Goal: Task Accomplishment & Management: Use online tool/utility

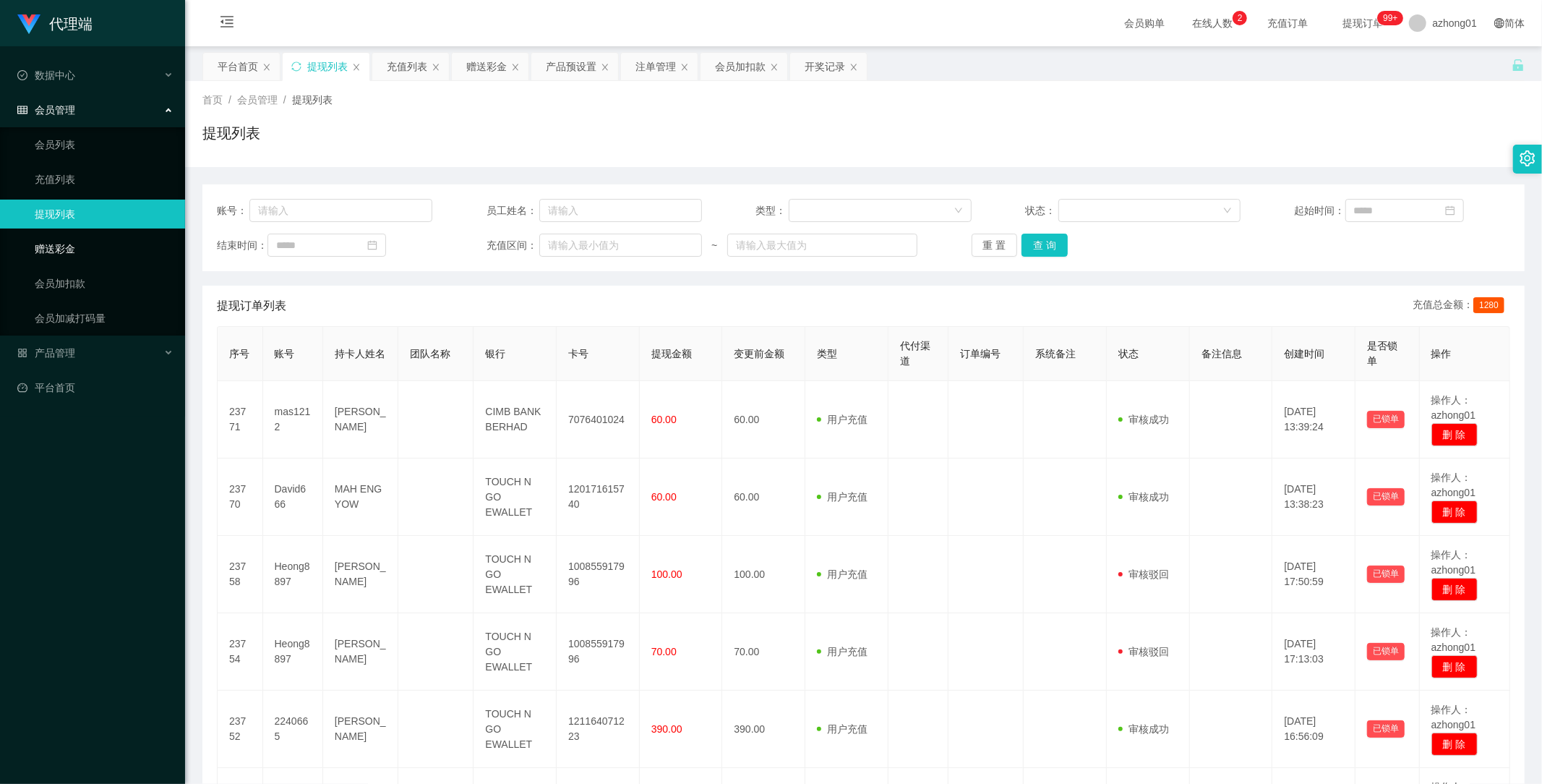
click at [60, 250] on link "赠送彩金" at bounding box center [104, 249] width 139 height 29
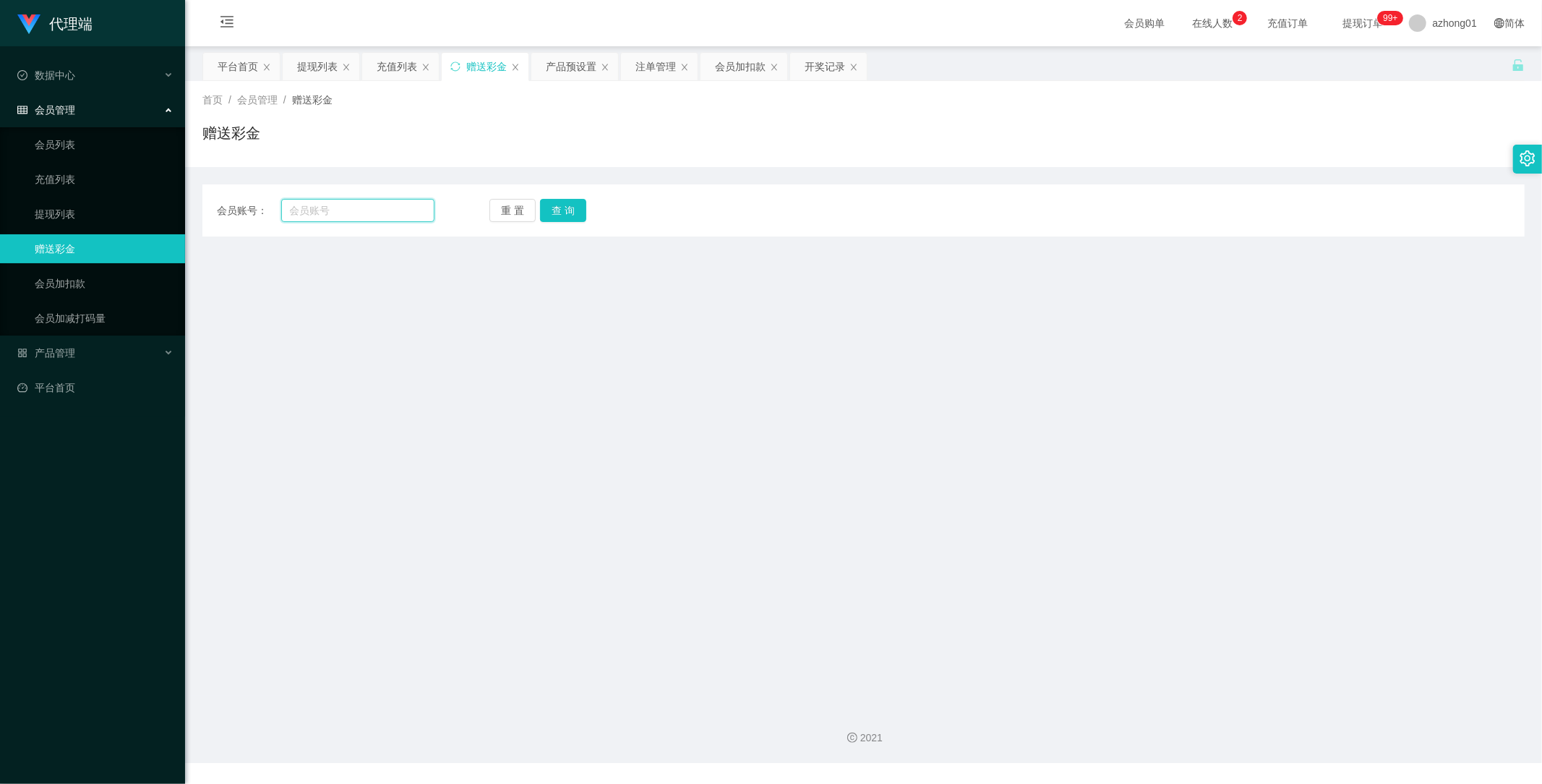
click at [336, 211] on input "text" at bounding box center [359, 210] width 154 height 23
paste input "0184669848"
type input "0184669848"
click at [572, 204] on button "查 询" at bounding box center [564, 210] width 47 height 23
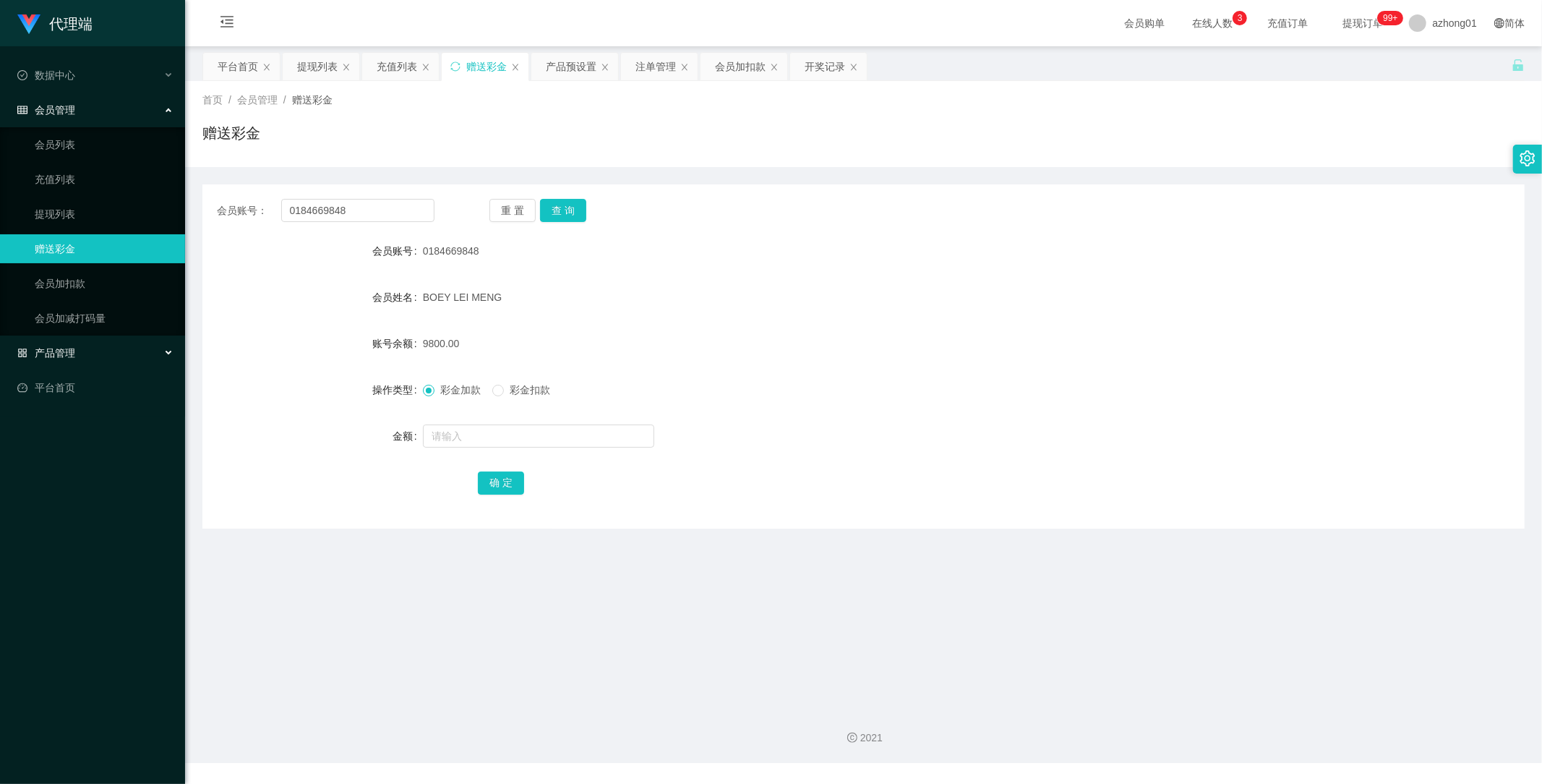
click at [68, 355] on span "产品管理" at bounding box center [47, 353] width 58 height 12
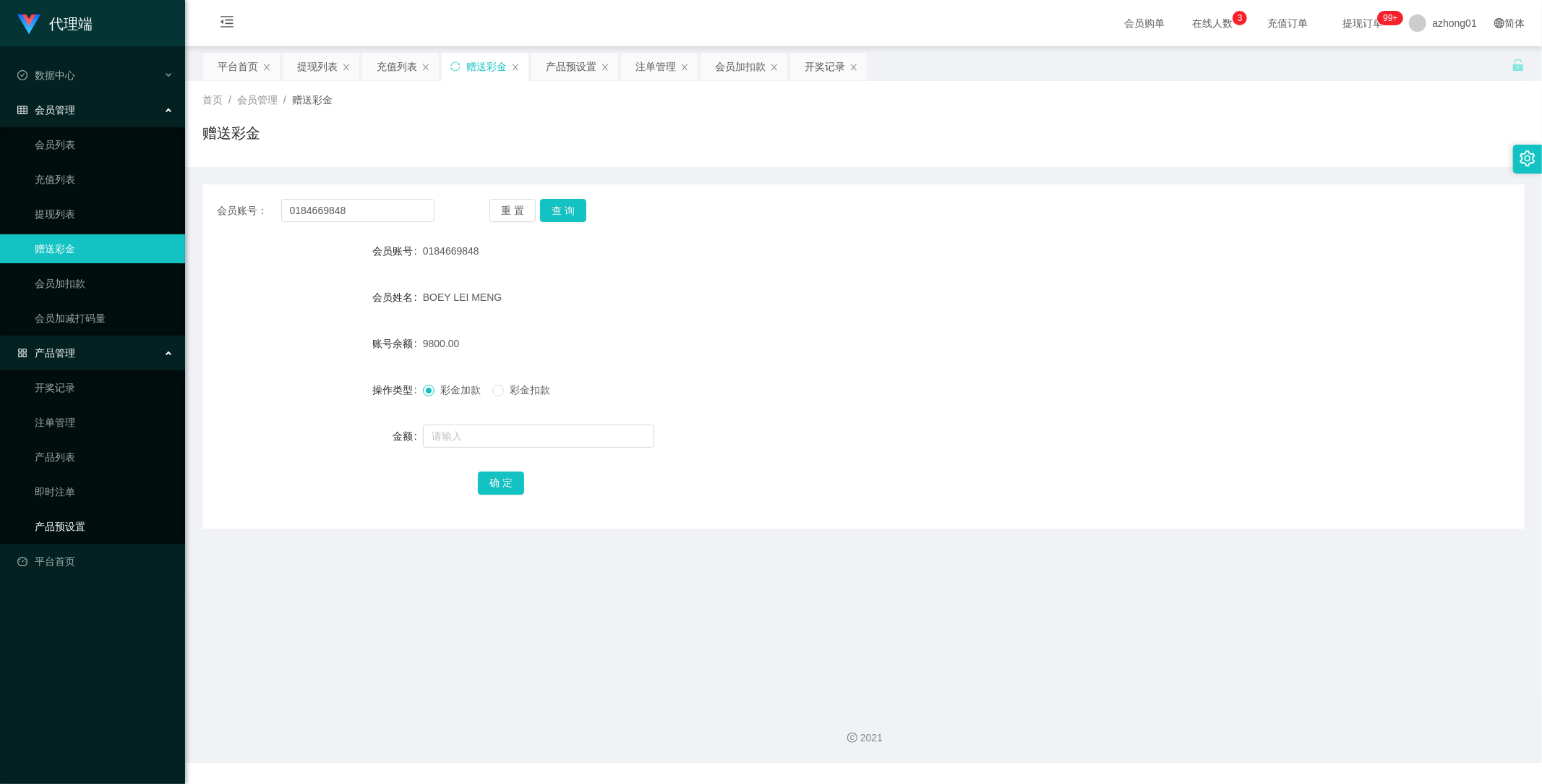
click at [73, 522] on link "产品预设置" at bounding box center [104, 527] width 139 height 29
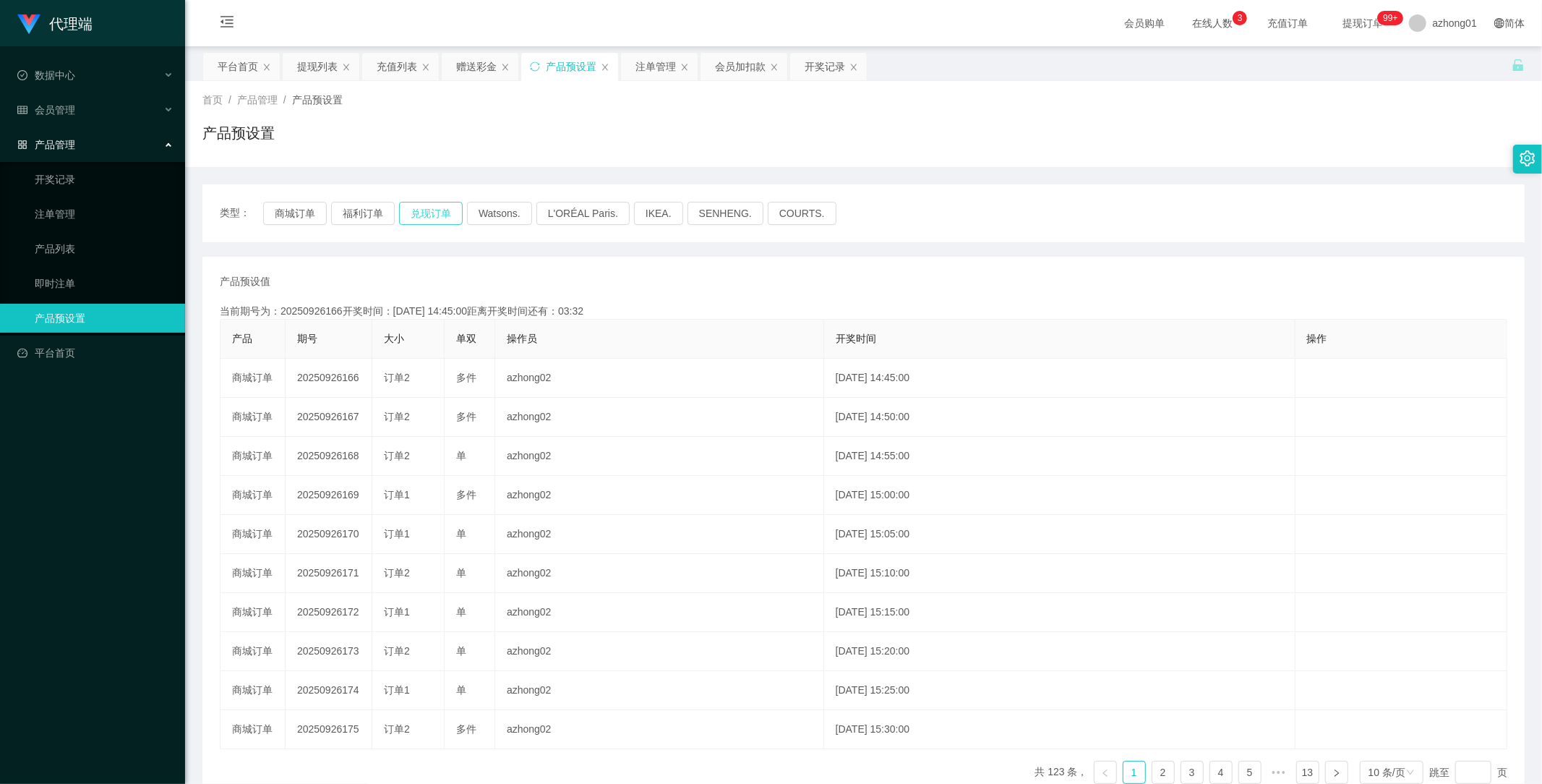
click at [434, 214] on button "兑现订单" at bounding box center [431, 213] width 63 height 23
click at [60, 145] on span "产品管理" at bounding box center [47, 145] width 58 height 12
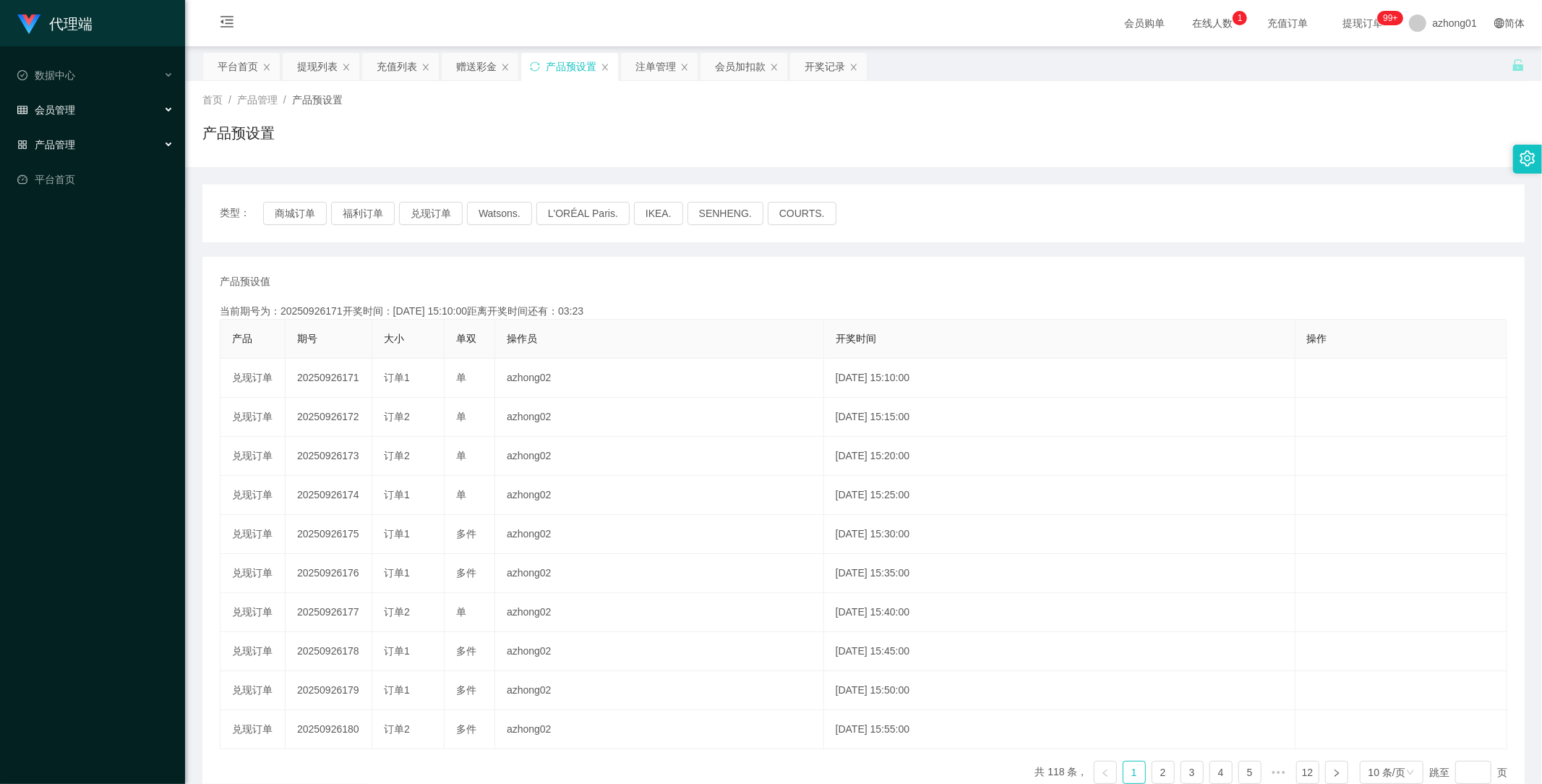
click at [76, 107] on div "会员管理" at bounding box center [92, 110] width 185 height 29
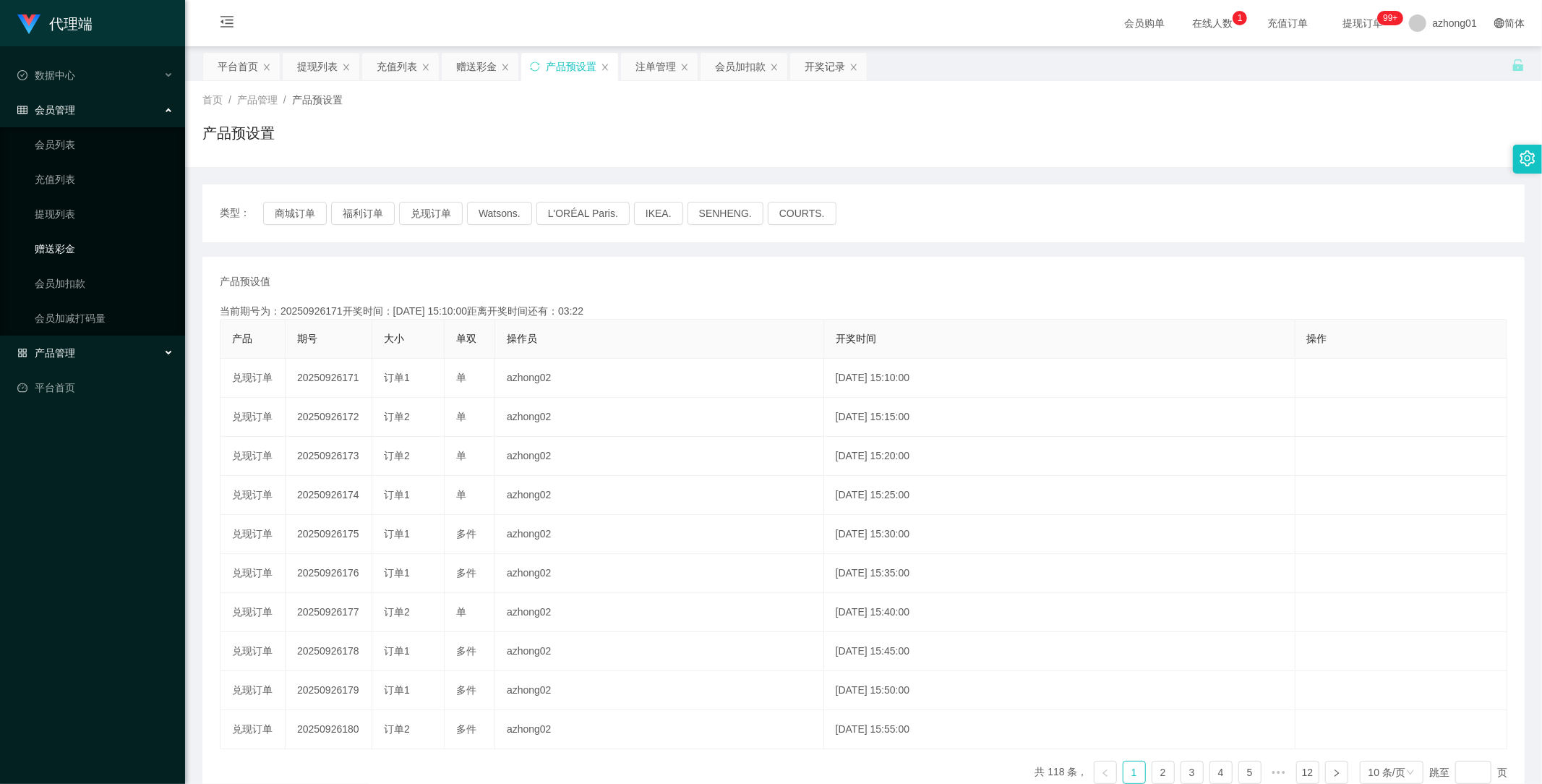
drag, startPoint x: 63, startPoint y: 246, endPoint x: 102, endPoint y: 246, distance: 39.0
click at [63, 246] on link "赠送彩金" at bounding box center [104, 249] width 139 height 29
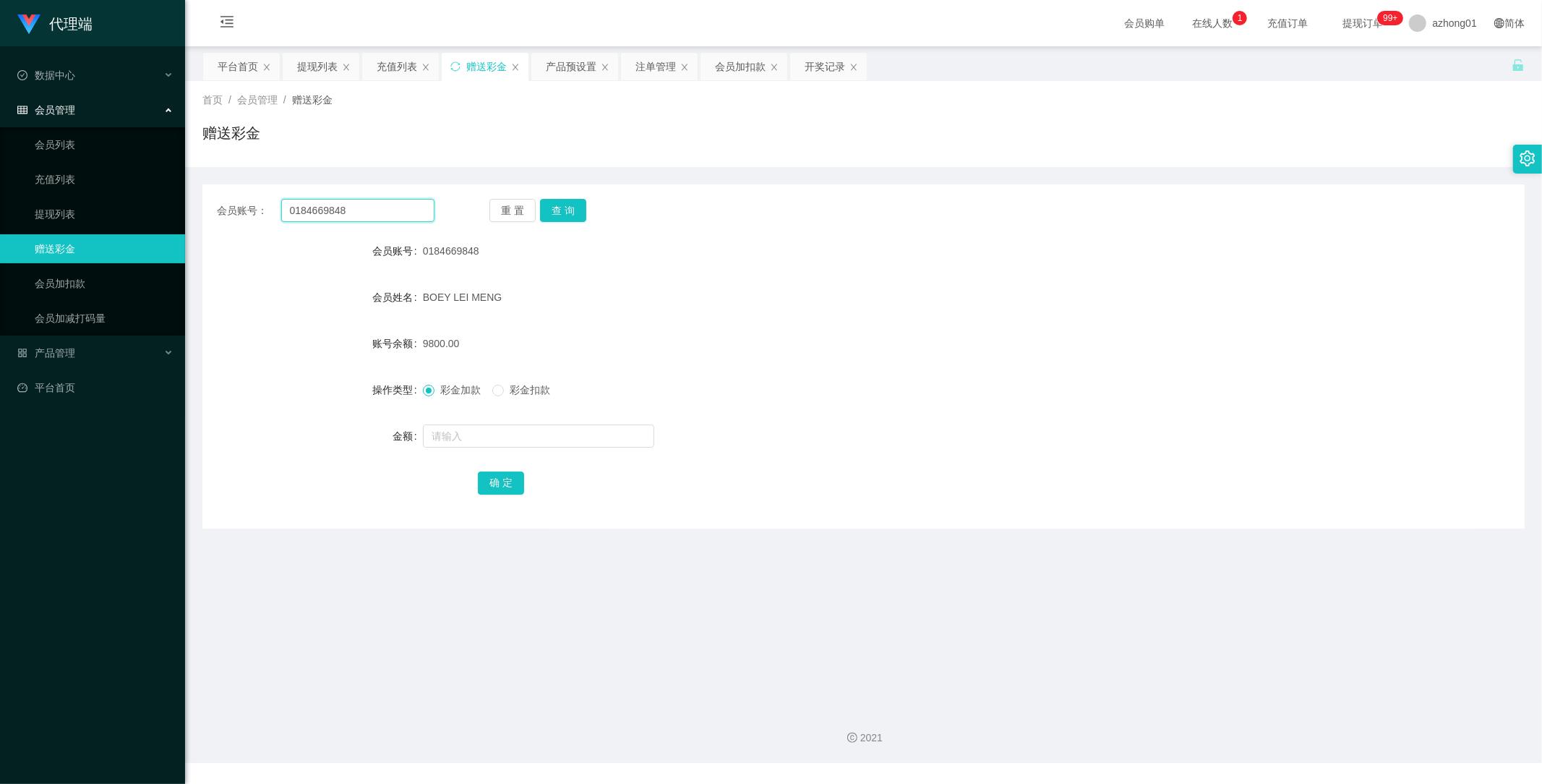
drag, startPoint x: 392, startPoint y: 205, endPoint x: 229, endPoint y: 175, distance: 165.7
click at [229, 175] on div "会员账号： 0184669848 重 置 查 询 会员账号 0184669848 会员姓名 [PERSON_NAME] MENG 账号余额 9800.00 操…" at bounding box center [863, 348] width 1322 height 361
click at [567, 207] on button "查 询" at bounding box center [564, 210] width 47 height 23
